Goal: Task Accomplishment & Management: Use online tool/utility

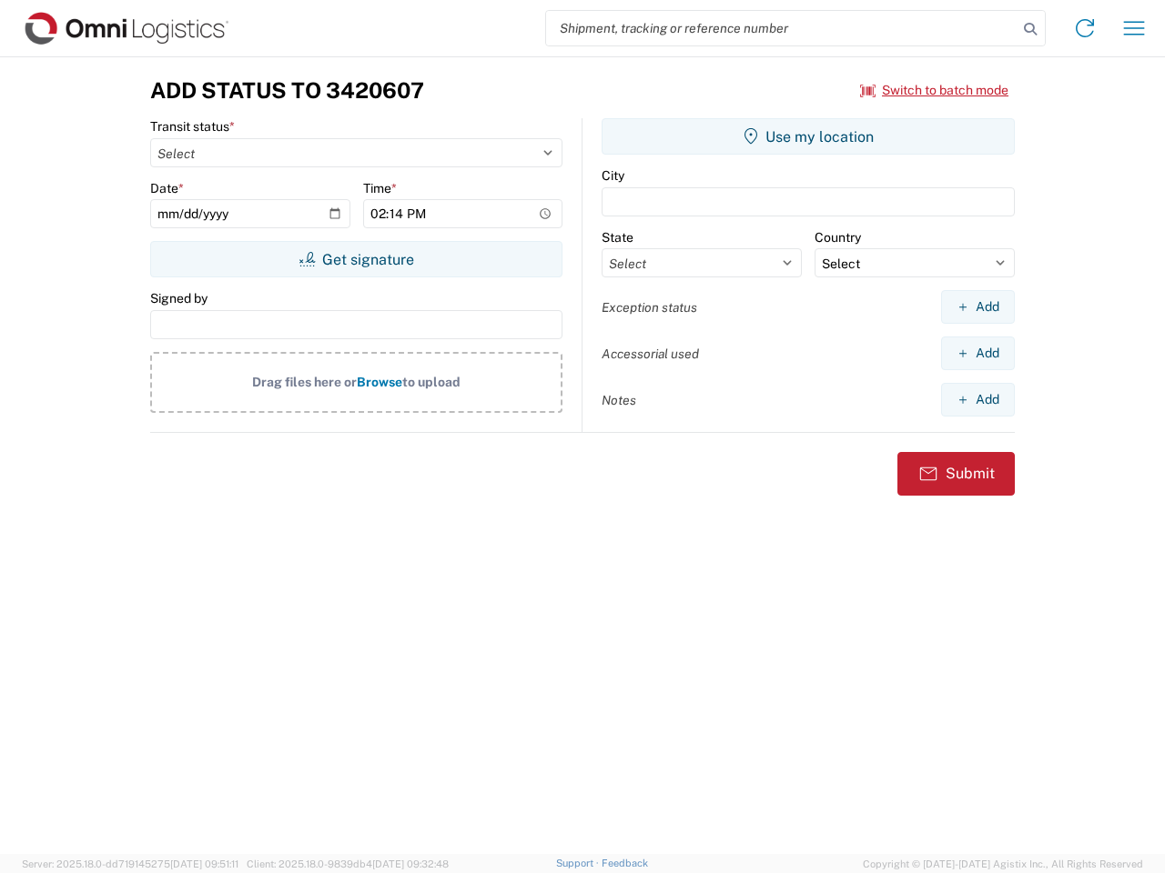
click at [782, 28] on input "search" at bounding box center [781, 28] width 471 height 35
click at [1030, 29] on icon at bounding box center [1029, 28] width 25 height 25
click at [1085, 28] on icon at bounding box center [1084, 28] width 29 height 29
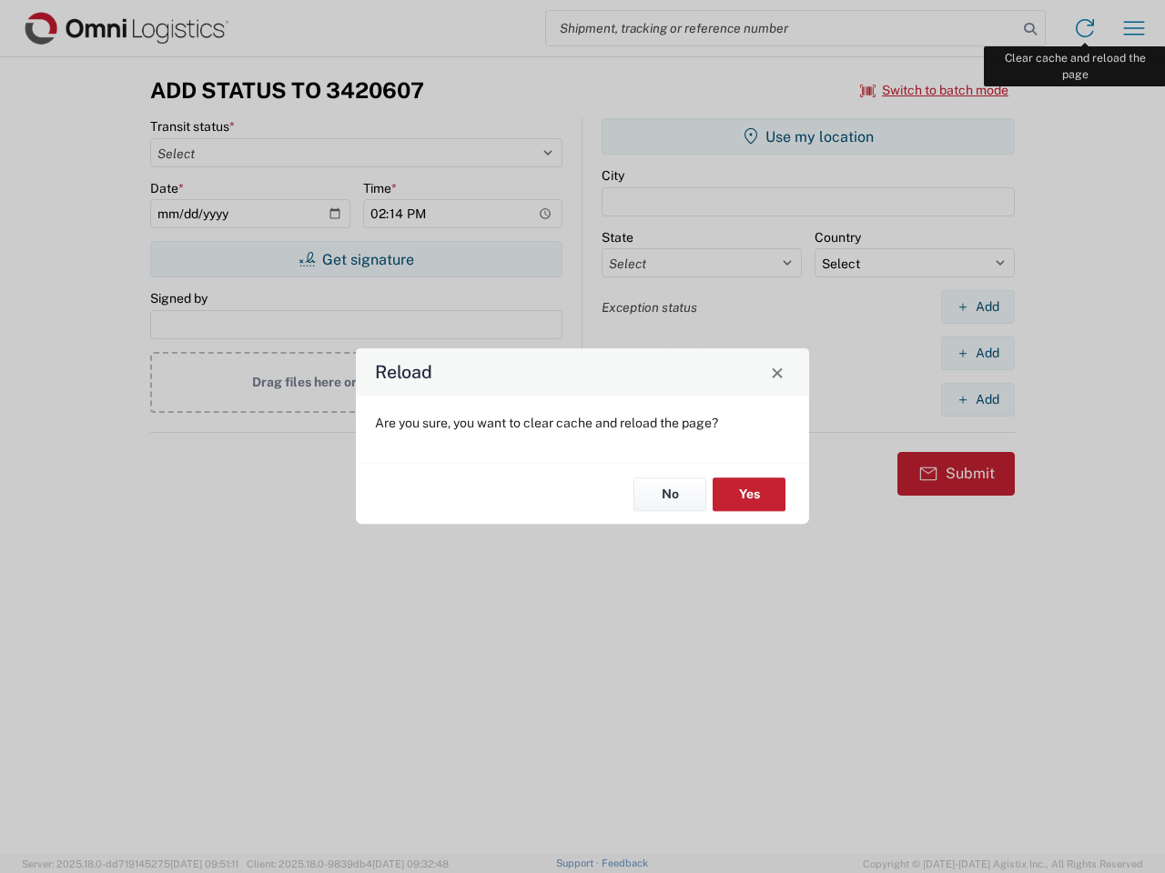
click at [1134, 28] on div "Reload Are you sure, you want to clear cache and reload the page? No Yes" at bounding box center [582, 436] width 1165 height 873
click at [934, 90] on div "Reload Are you sure, you want to clear cache and reload the page? No Yes" at bounding box center [582, 436] width 1165 height 873
click at [356, 259] on div "Reload Are you sure, you want to clear cache and reload the page? No Yes" at bounding box center [582, 436] width 1165 height 873
click at [808, 136] on div "Reload Are you sure, you want to clear cache and reload the page? No Yes" at bounding box center [582, 436] width 1165 height 873
click at [977, 307] on div "Reload Are you sure, you want to clear cache and reload the page? No Yes" at bounding box center [582, 436] width 1165 height 873
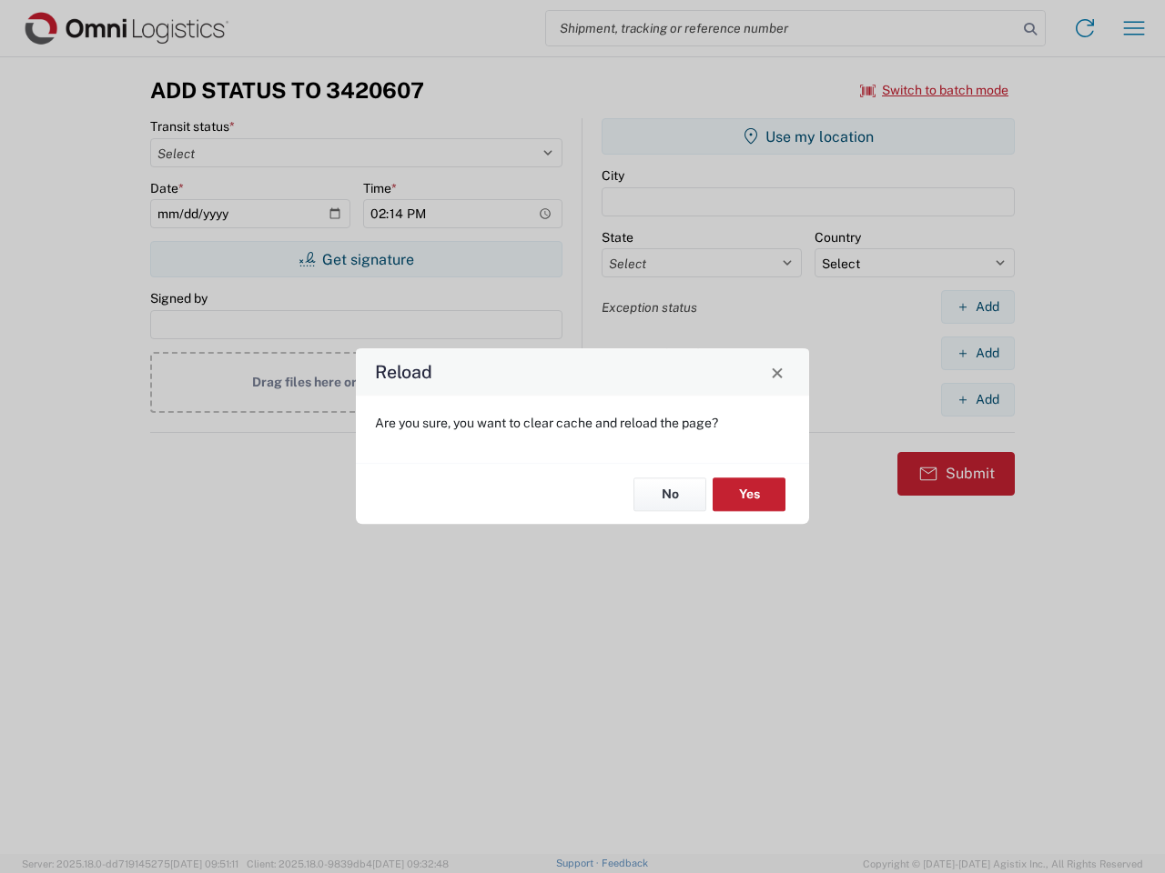
click at [977, 353] on div "Reload Are you sure, you want to clear cache and reload the page? No Yes" at bounding box center [582, 436] width 1165 height 873
click at [977, 399] on div "Reload Are you sure, you want to clear cache and reload the page? No Yes" at bounding box center [582, 436] width 1165 height 873
